Goal: Transaction & Acquisition: Purchase product/service

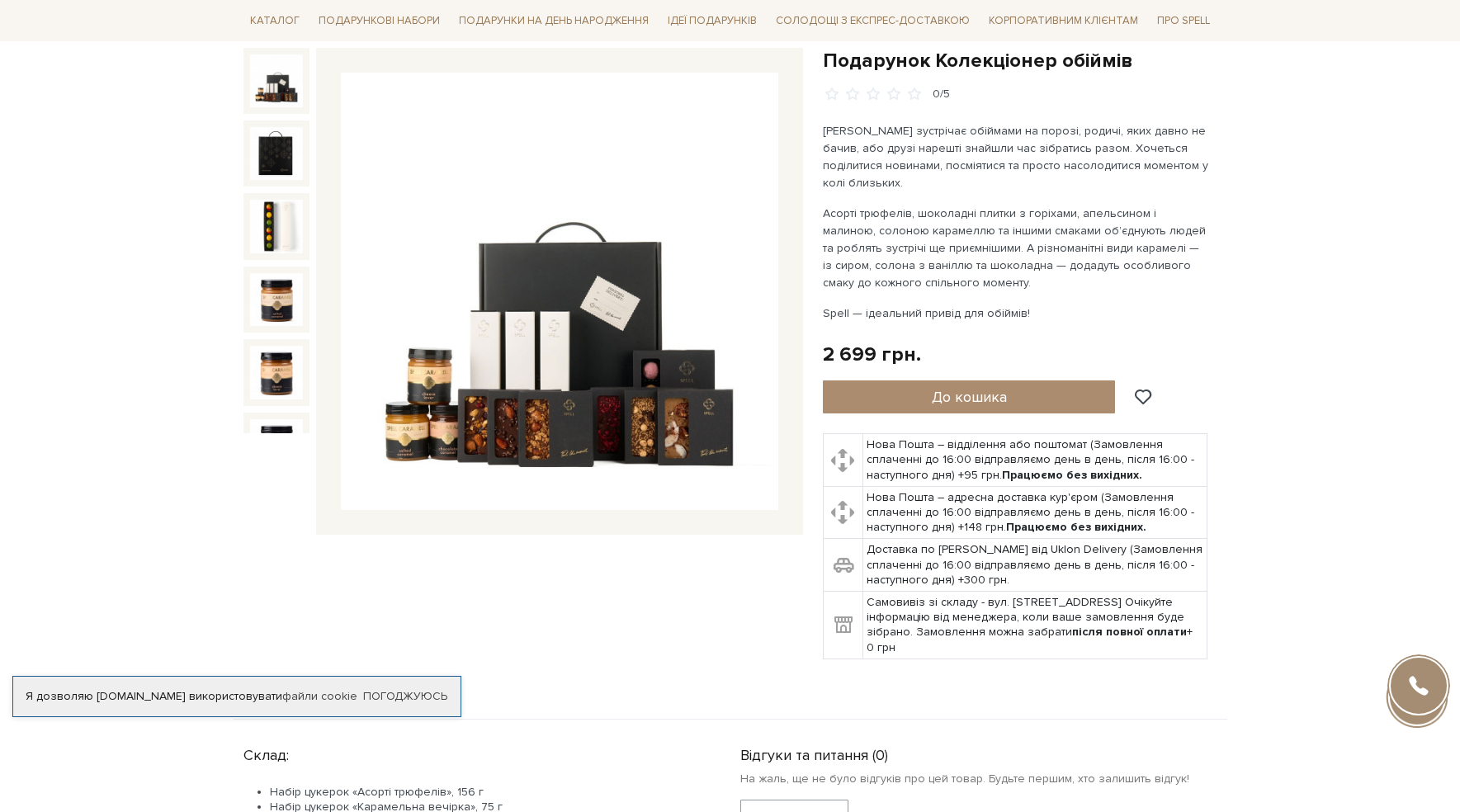
scroll to position [171, 0]
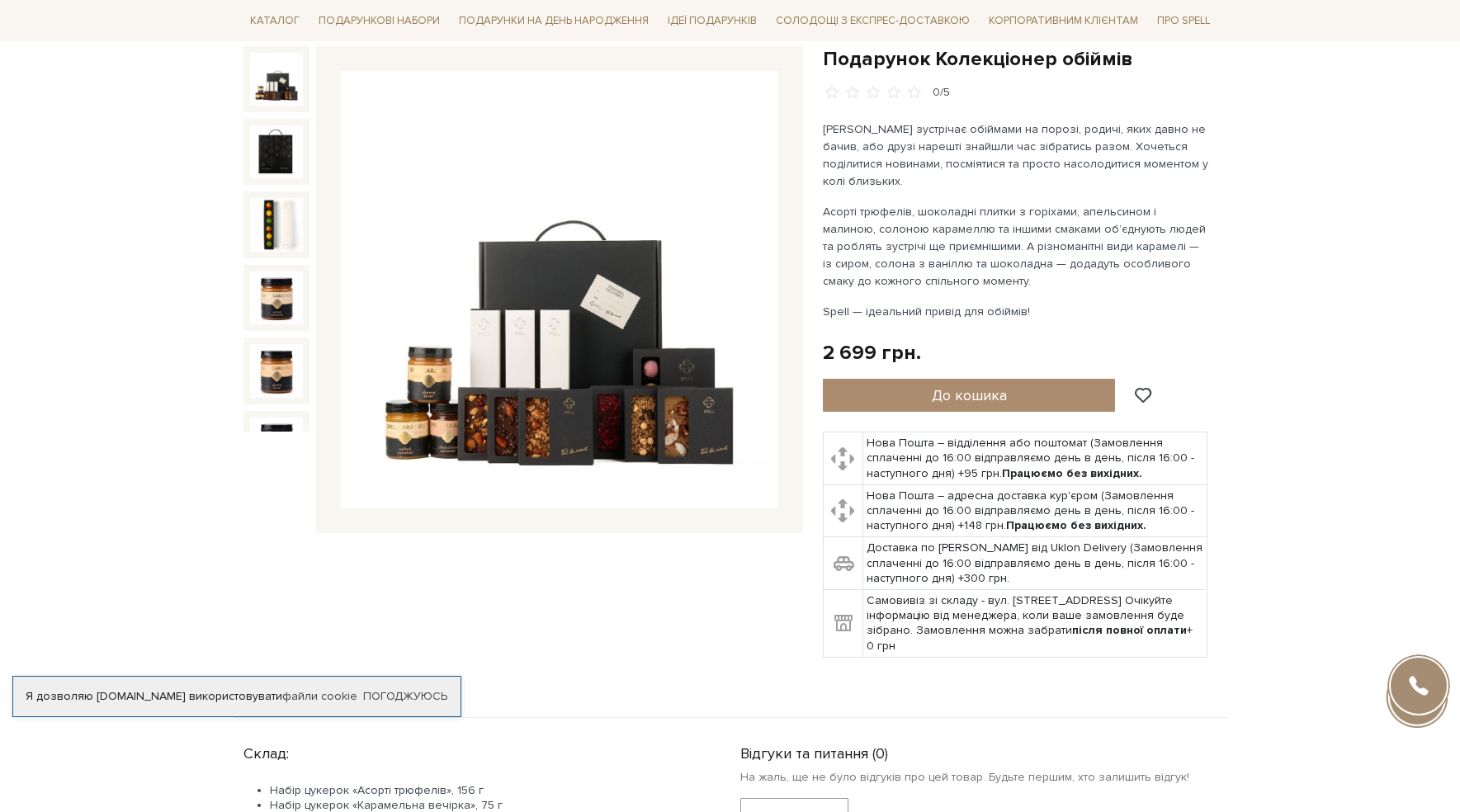
scroll to position [171, 0]
